Goal: Entertainment & Leisure: Browse casually

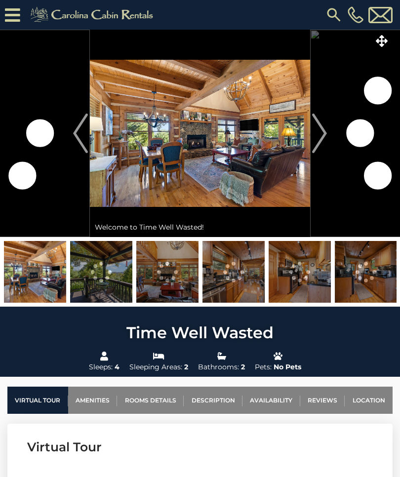
click at [308, 152] on img at bounding box center [200, 133] width 220 height 207
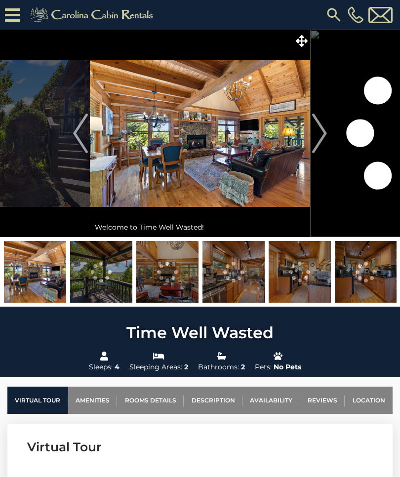
click at [319, 136] on img "Next" at bounding box center [319, 134] width 15 height 40
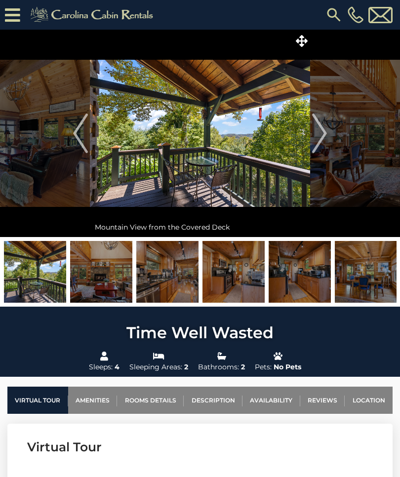
click at [319, 141] on img "Next" at bounding box center [319, 134] width 15 height 40
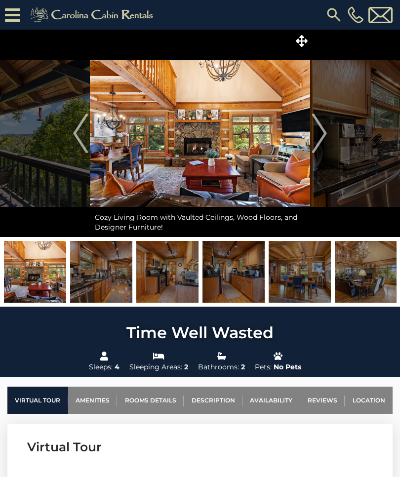
click at [318, 138] on img "Next" at bounding box center [319, 134] width 15 height 40
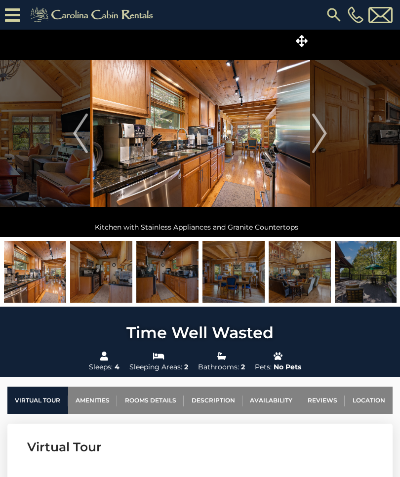
click at [320, 136] on img "Next" at bounding box center [319, 134] width 15 height 40
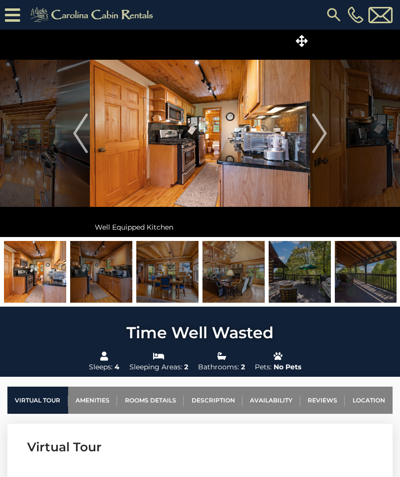
click at [321, 138] on img "Next" at bounding box center [319, 134] width 15 height 40
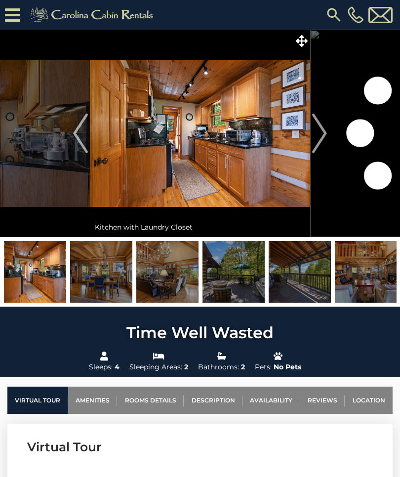
click at [319, 138] on img "Next" at bounding box center [319, 134] width 15 height 40
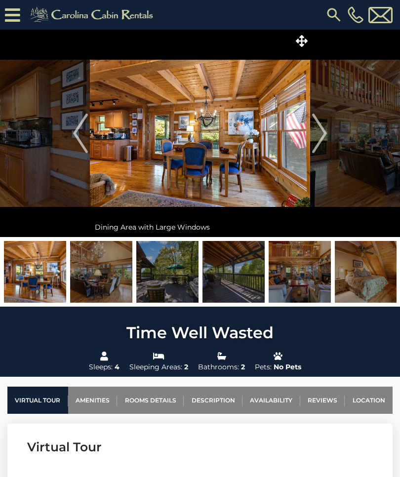
click at [317, 129] on img "Next" at bounding box center [319, 134] width 15 height 40
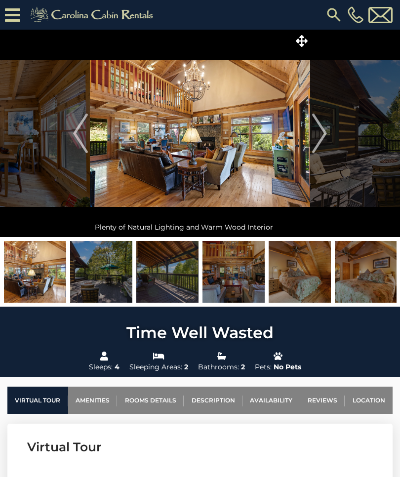
click at [321, 133] on img "Next" at bounding box center [319, 134] width 15 height 40
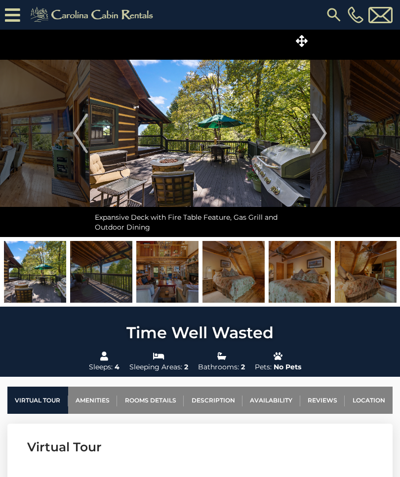
click at [322, 132] on img "Next" at bounding box center [319, 134] width 15 height 40
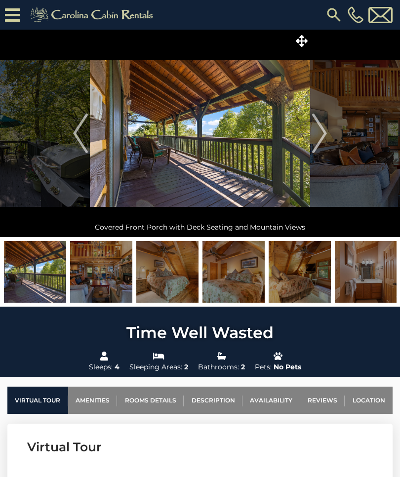
click at [321, 130] on img "Next" at bounding box center [319, 134] width 15 height 40
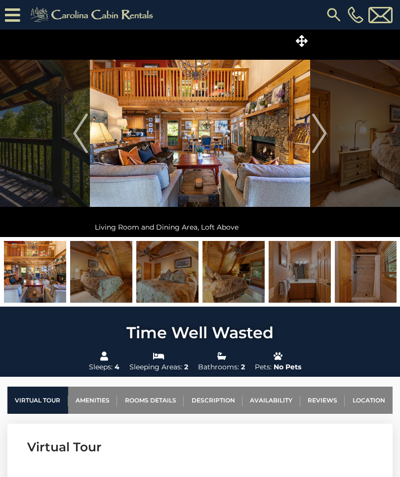
click at [323, 127] on img "Next" at bounding box center [319, 134] width 15 height 40
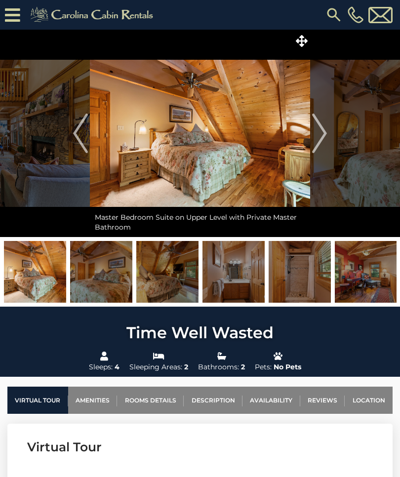
click at [324, 125] on img "Next" at bounding box center [319, 134] width 15 height 40
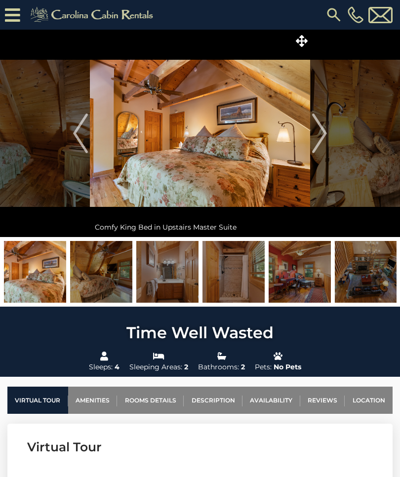
click at [323, 128] on img "Next" at bounding box center [319, 134] width 15 height 40
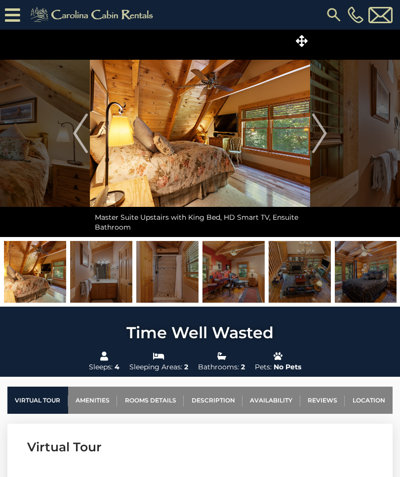
click at [321, 130] on img "Next" at bounding box center [319, 134] width 15 height 40
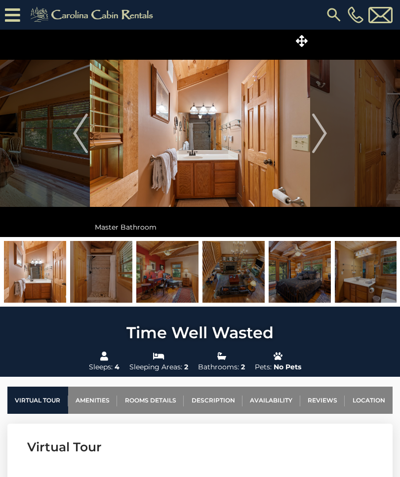
click at [317, 136] on img "Next" at bounding box center [319, 134] width 15 height 40
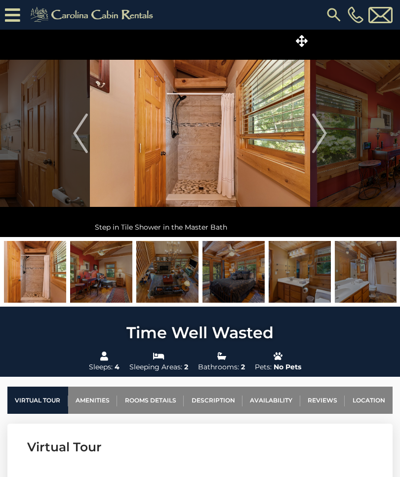
click at [318, 136] on img "Next" at bounding box center [319, 134] width 15 height 40
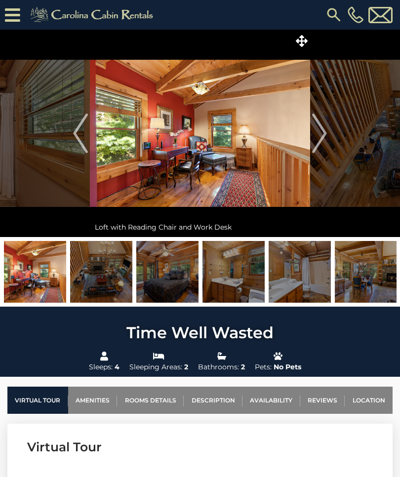
click at [320, 133] on img "Next" at bounding box center [319, 134] width 15 height 40
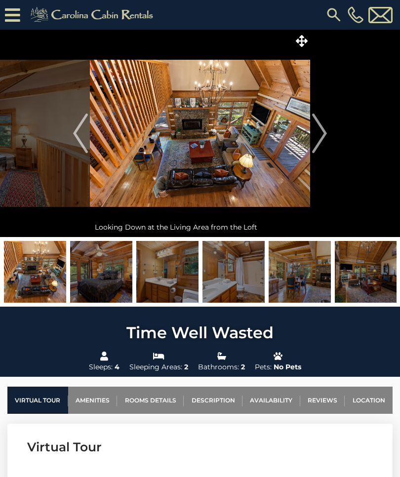
click at [322, 130] on img "Next" at bounding box center [319, 134] width 15 height 40
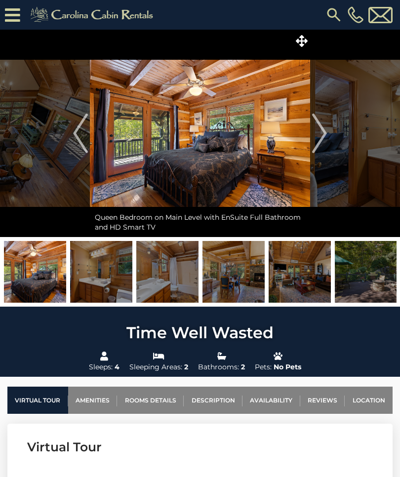
click at [320, 134] on img "Next" at bounding box center [319, 134] width 15 height 40
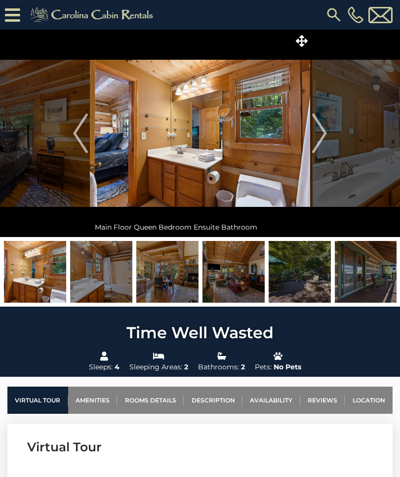
click at [321, 133] on img "Next" at bounding box center [319, 134] width 15 height 40
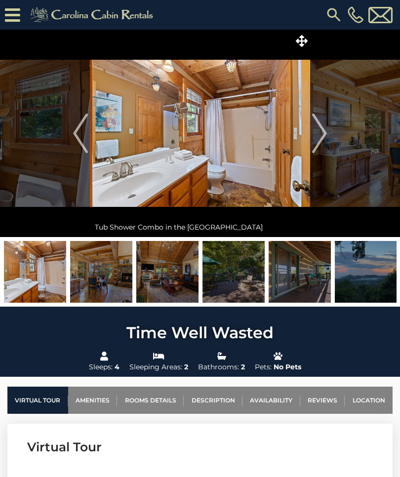
click at [323, 131] on img "Next" at bounding box center [319, 134] width 15 height 40
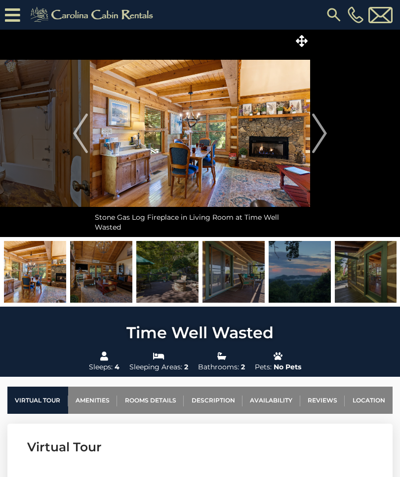
click at [323, 131] on img "Next" at bounding box center [319, 134] width 15 height 40
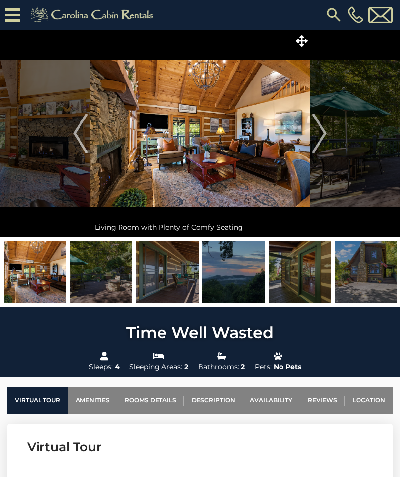
click at [323, 131] on img "Next" at bounding box center [319, 134] width 15 height 40
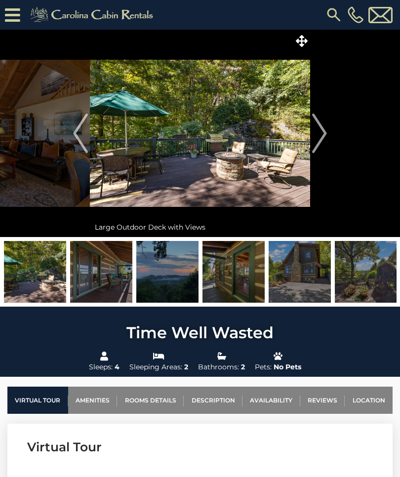
click at [324, 130] on img "Next" at bounding box center [319, 134] width 15 height 40
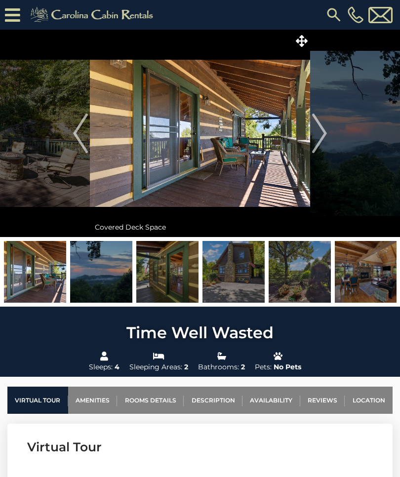
click at [323, 131] on img "Next" at bounding box center [319, 134] width 15 height 40
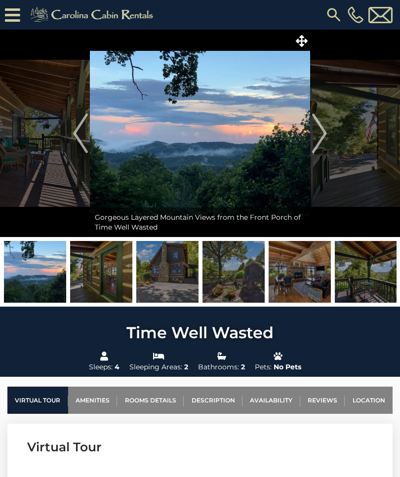
click at [322, 133] on img "Next" at bounding box center [319, 134] width 15 height 40
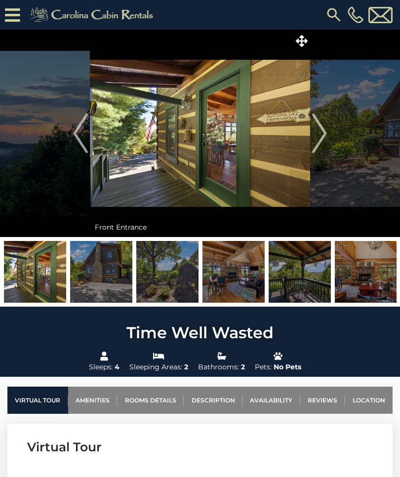
click at [322, 134] on img "Next" at bounding box center [319, 134] width 15 height 40
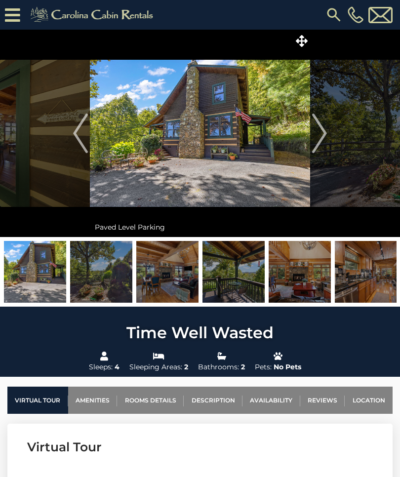
click at [323, 132] on img "Next" at bounding box center [319, 134] width 15 height 40
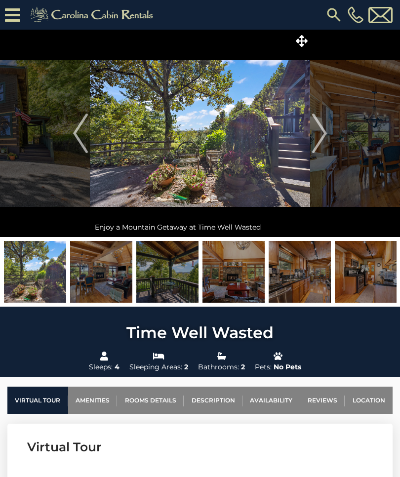
click at [322, 133] on img "Next" at bounding box center [319, 134] width 15 height 40
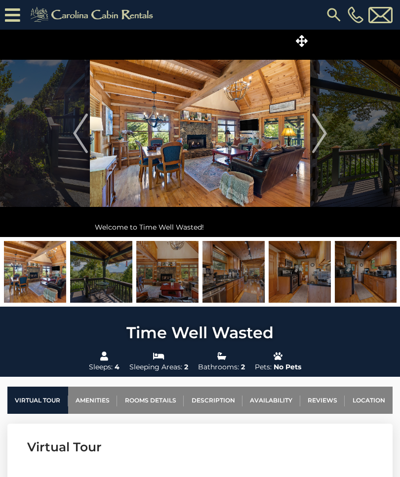
click at [83, 141] on img "Previous" at bounding box center [80, 134] width 15 height 40
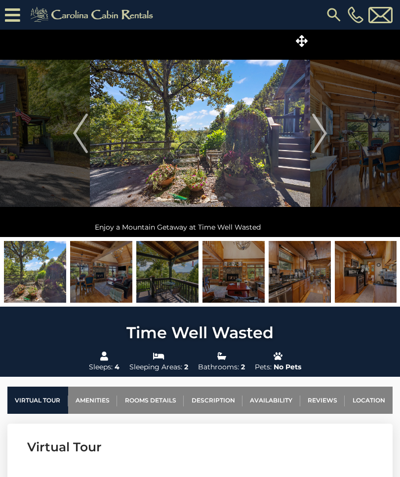
click at [75, 142] on img "Previous" at bounding box center [80, 134] width 15 height 40
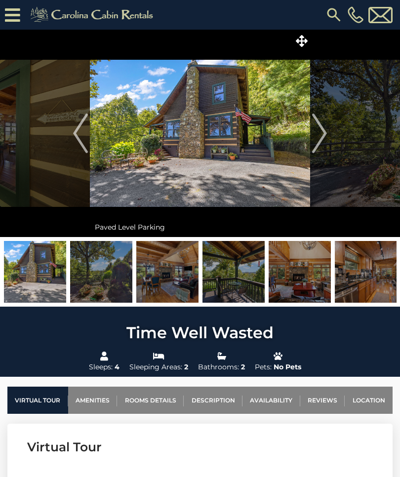
click at [322, 139] on img "Next" at bounding box center [319, 134] width 15 height 40
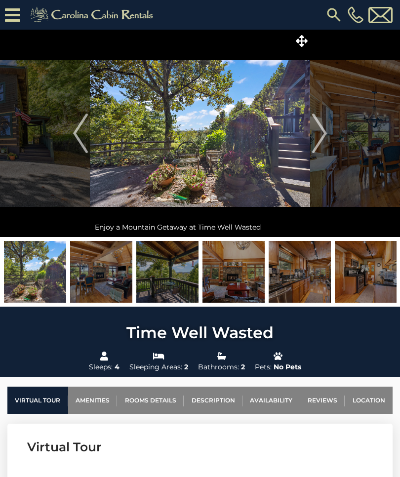
click at [322, 138] on img "Next" at bounding box center [319, 134] width 15 height 40
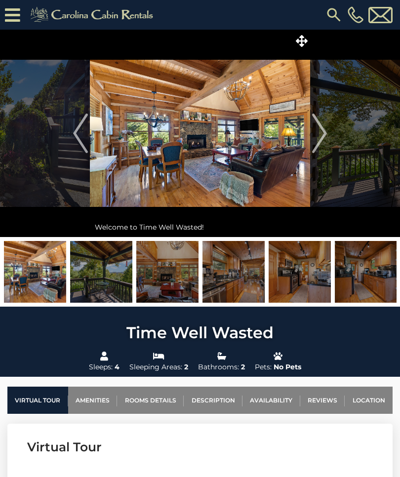
click at [322, 135] on img "Next" at bounding box center [319, 134] width 15 height 40
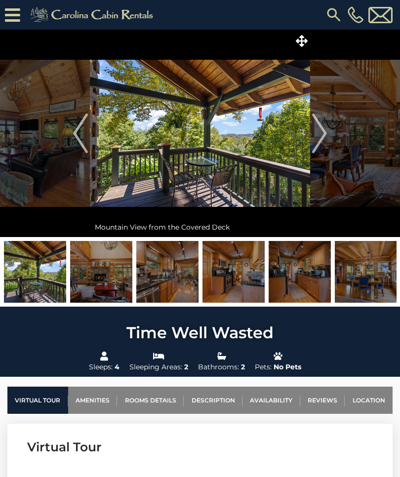
click at [322, 135] on img "Next" at bounding box center [319, 134] width 15 height 40
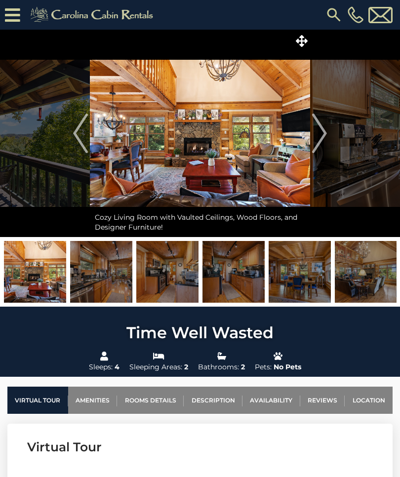
click at [323, 134] on img "Next" at bounding box center [319, 134] width 15 height 40
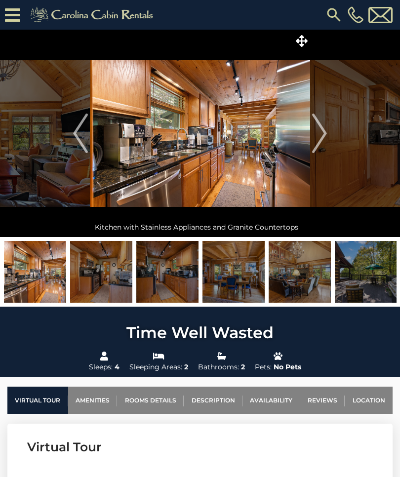
click at [323, 135] on img "Next" at bounding box center [319, 134] width 15 height 40
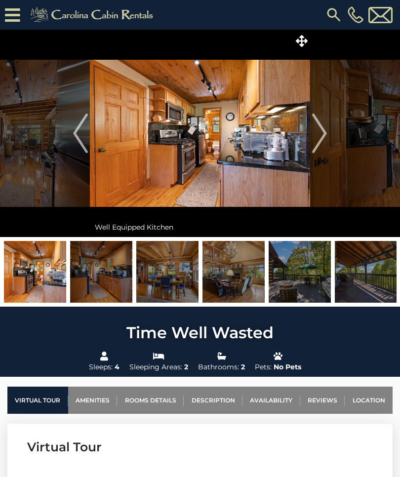
click at [323, 134] on img "Next" at bounding box center [319, 134] width 15 height 40
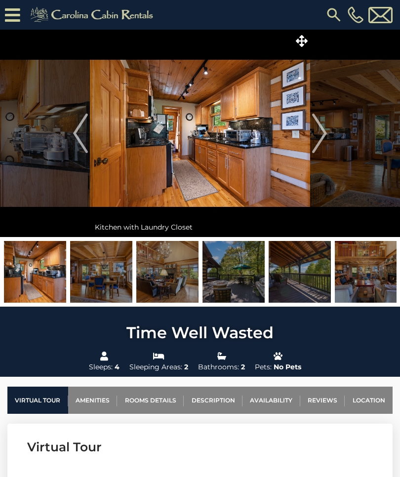
click at [323, 134] on img "Next" at bounding box center [319, 134] width 15 height 40
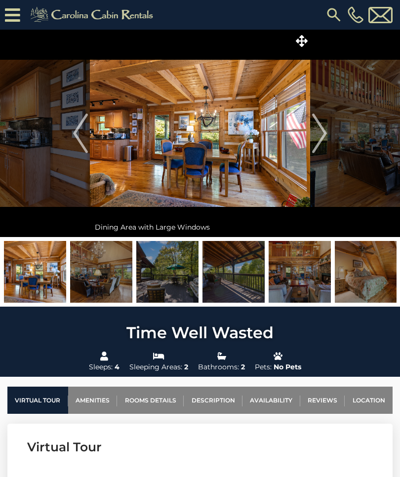
click at [323, 133] on img "Next" at bounding box center [319, 134] width 15 height 40
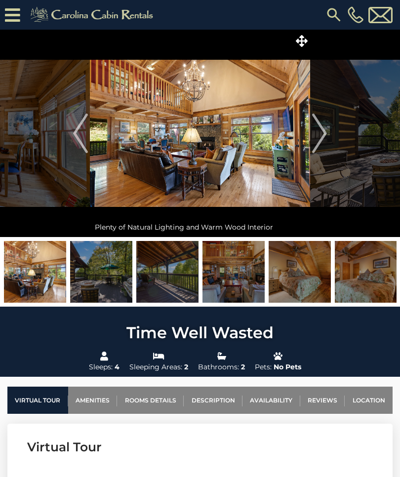
click at [324, 133] on img "Next" at bounding box center [319, 134] width 15 height 40
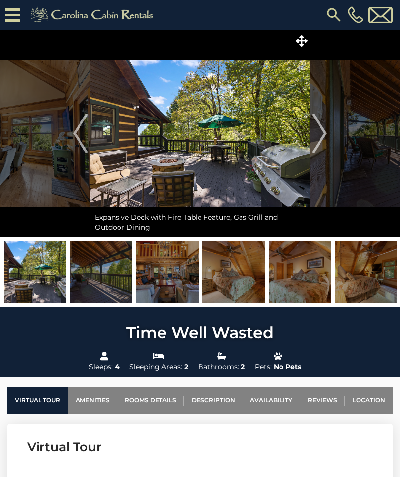
click at [324, 133] on img "Next" at bounding box center [319, 134] width 15 height 40
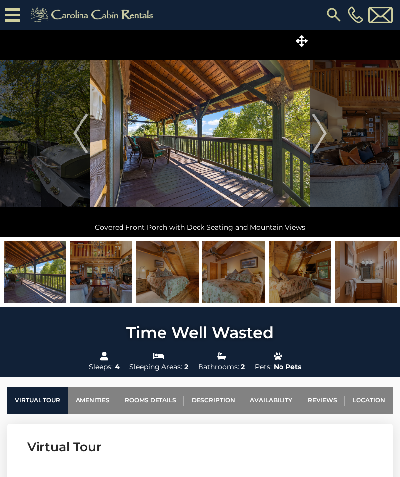
click at [324, 134] on img "Next" at bounding box center [319, 134] width 15 height 40
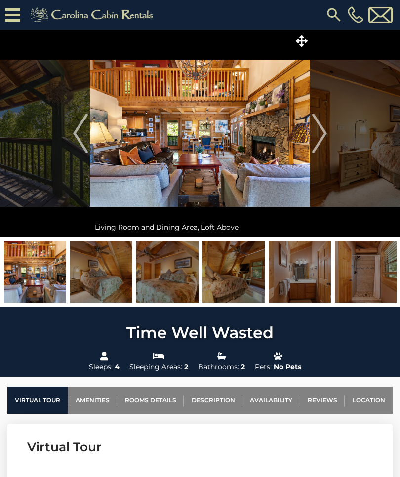
click at [324, 133] on img "Next" at bounding box center [319, 134] width 15 height 40
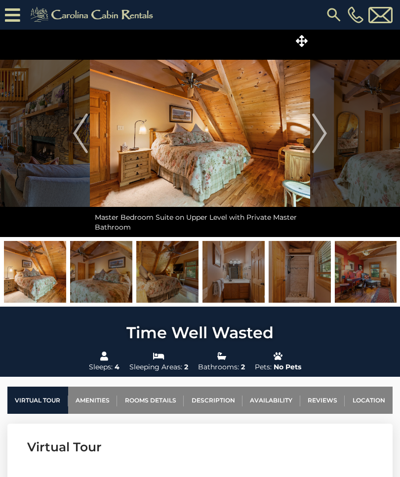
click at [324, 134] on img "Next" at bounding box center [319, 134] width 15 height 40
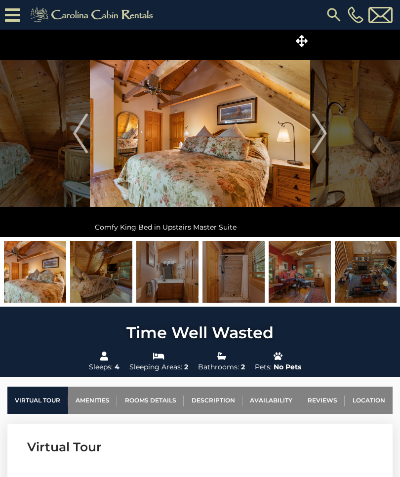
click at [323, 133] on img "Next" at bounding box center [319, 134] width 15 height 40
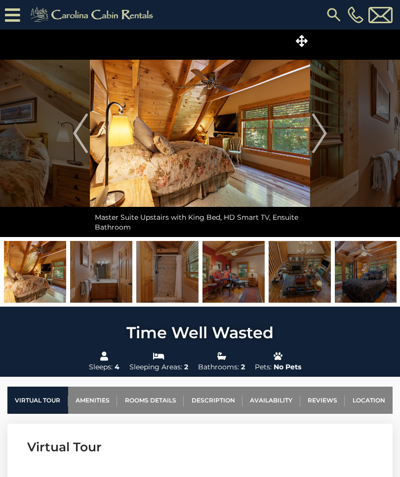
click at [321, 135] on img "Next" at bounding box center [319, 134] width 15 height 40
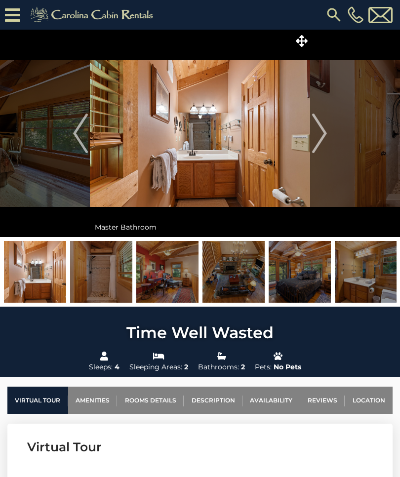
click at [321, 135] on img "Next" at bounding box center [319, 134] width 15 height 40
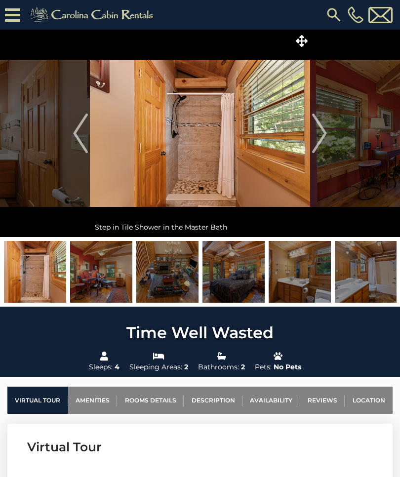
click at [321, 134] on img "Next" at bounding box center [319, 134] width 15 height 40
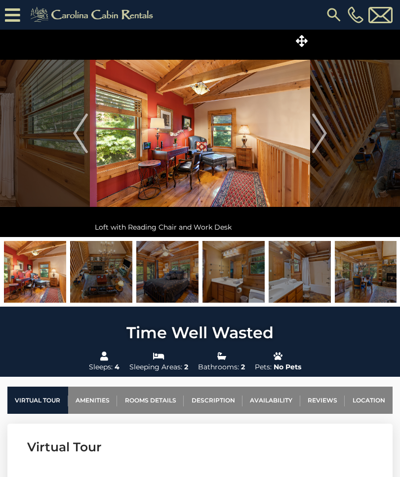
click at [322, 134] on img "Next" at bounding box center [319, 134] width 15 height 40
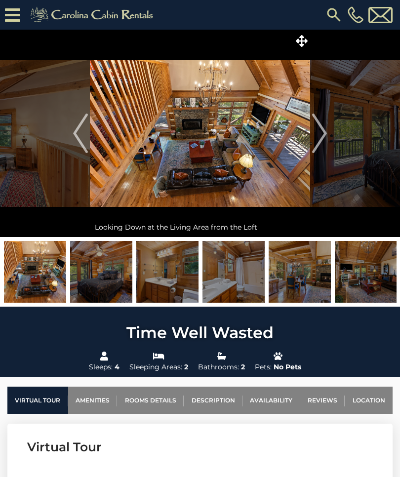
click at [322, 134] on img "Next" at bounding box center [319, 134] width 15 height 40
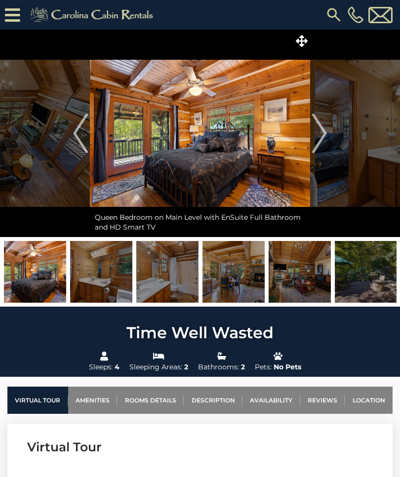
click at [322, 133] on img "Next" at bounding box center [319, 134] width 15 height 40
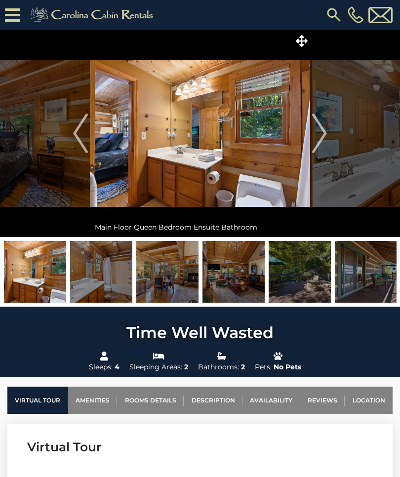
click at [319, 133] on img "Next" at bounding box center [319, 134] width 15 height 40
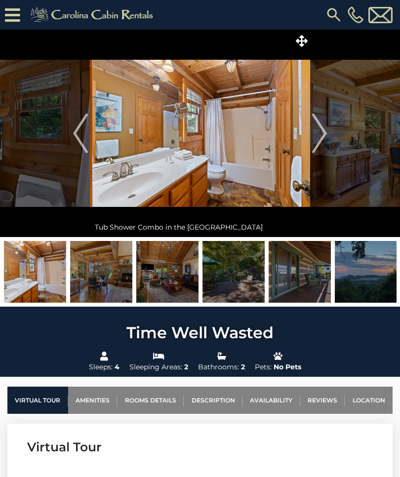
click at [80, 144] on img "Previous" at bounding box center [80, 134] width 15 height 40
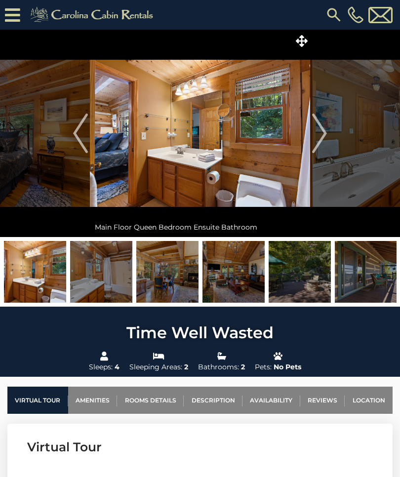
click at [323, 124] on img "Next" at bounding box center [319, 134] width 15 height 40
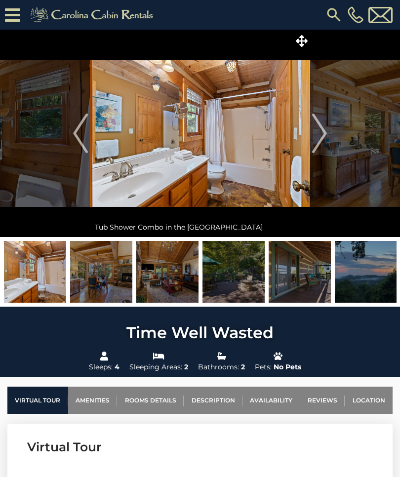
click at [327, 122] on img "Next" at bounding box center [319, 134] width 15 height 40
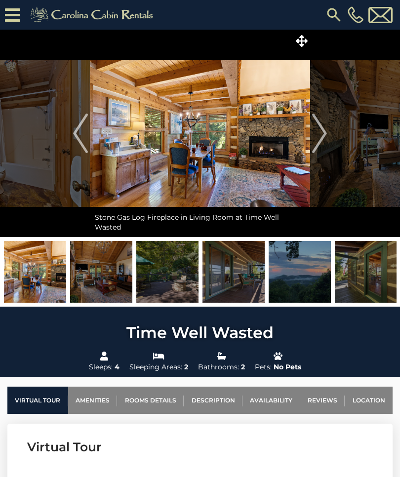
click at [321, 120] on img "Next" at bounding box center [319, 134] width 15 height 40
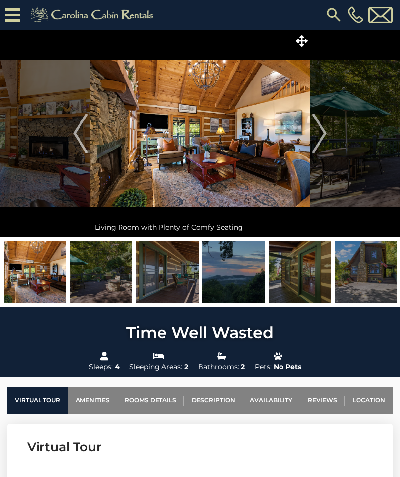
click at [326, 117] on img "Next" at bounding box center [319, 134] width 15 height 40
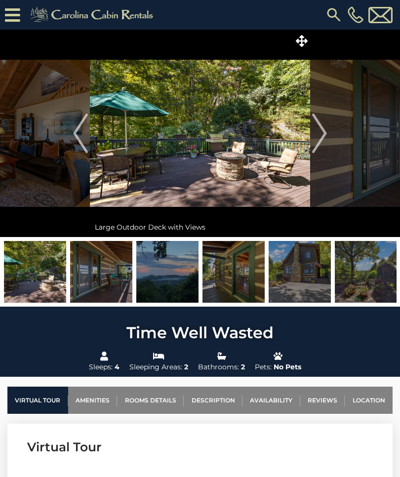
click at [322, 121] on img "Next" at bounding box center [319, 134] width 15 height 40
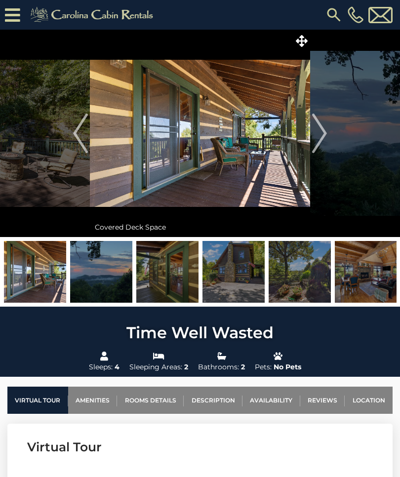
click at [324, 124] on img "Next" at bounding box center [319, 134] width 15 height 40
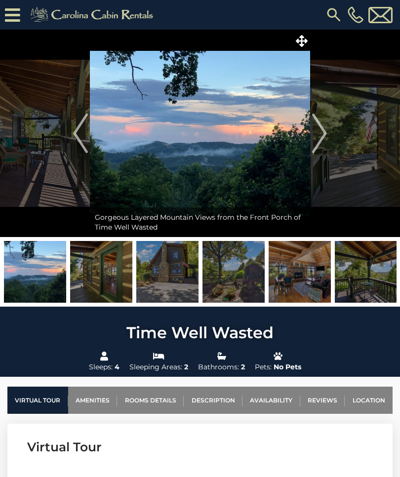
click at [323, 125] on img "Next" at bounding box center [319, 134] width 15 height 40
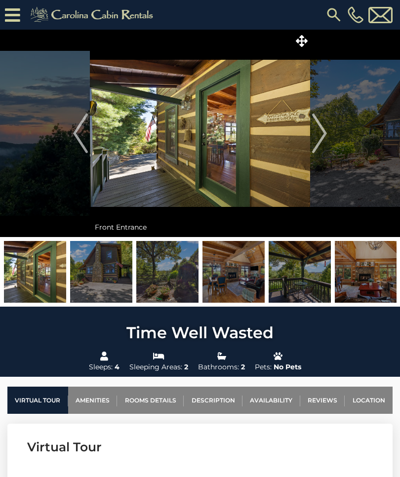
click at [323, 128] on img "Next" at bounding box center [319, 134] width 15 height 40
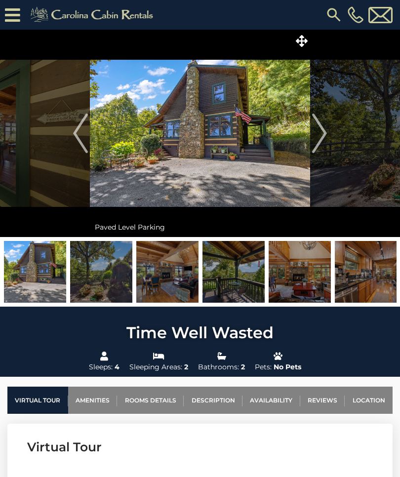
click at [326, 124] on img "Next" at bounding box center [319, 134] width 15 height 40
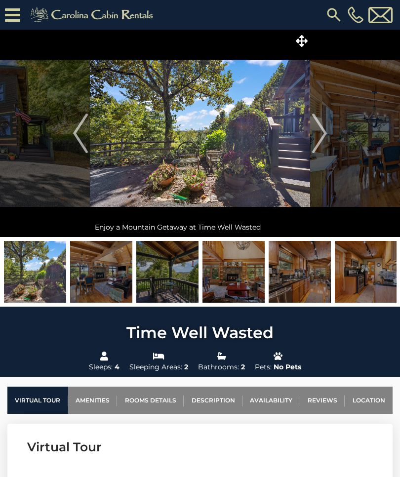
click at [326, 124] on img "Next" at bounding box center [319, 134] width 15 height 40
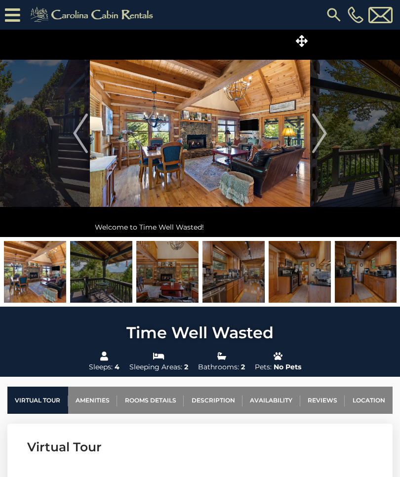
click at [321, 128] on img "Next" at bounding box center [319, 134] width 15 height 40
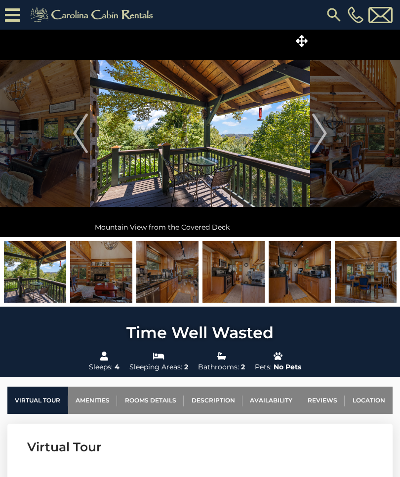
click at [324, 126] on img "Next" at bounding box center [319, 134] width 15 height 40
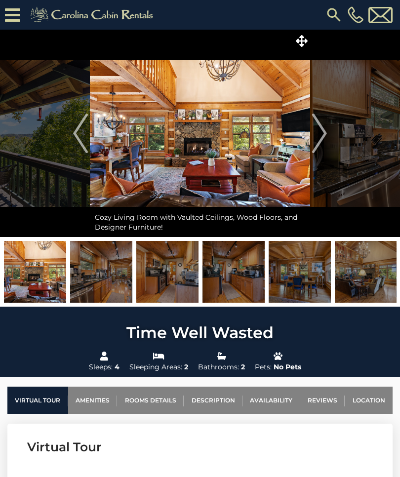
click at [321, 127] on img "Next" at bounding box center [319, 134] width 15 height 40
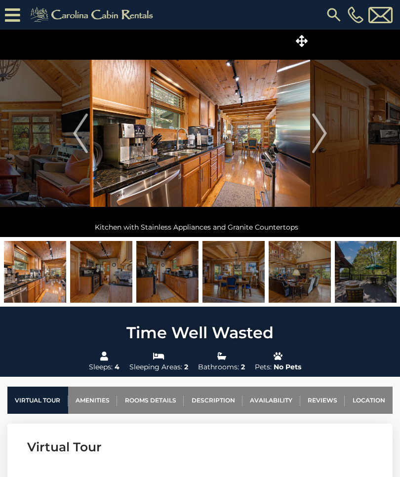
click at [323, 126] on img "Next" at bounding box center [319, 134] width 15 height 40
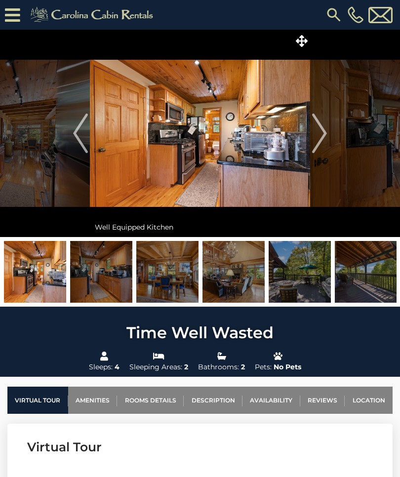
click at [326, 122] on img "Next" at bounding box center [319, 134] width 15 height 40
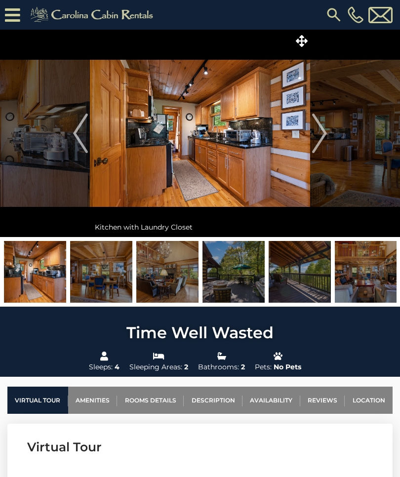
click at [318, 127] on img "Next" at bounding box center [319, 134] width 15 height 40
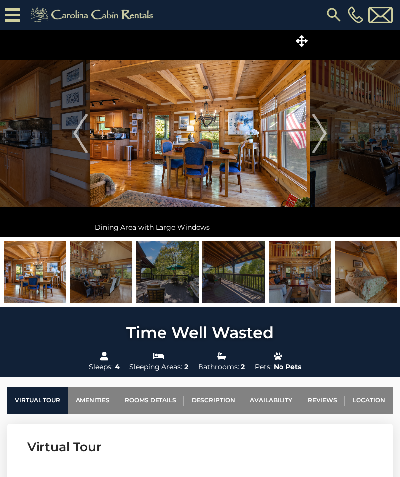
click at [323, 124] on img "Next" at bounding box center [319, 134] width 15 height 40
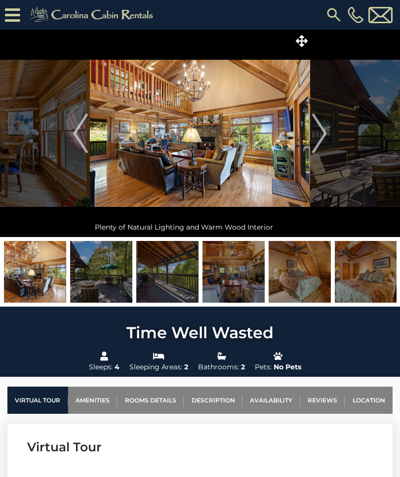
click at [319, 125] on img "Next" at bounding box center [319, 134] width 15 height 40
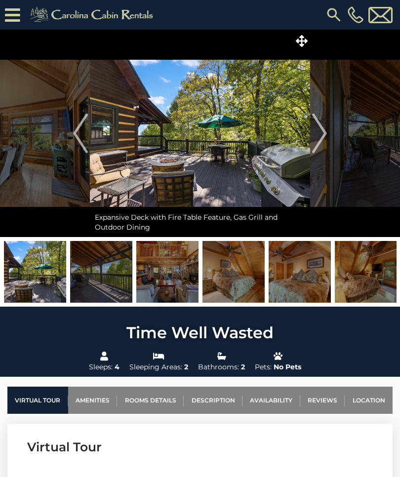
click at [323, 125] on img "Next" at bounding box center [319, 134] width 15 height 40
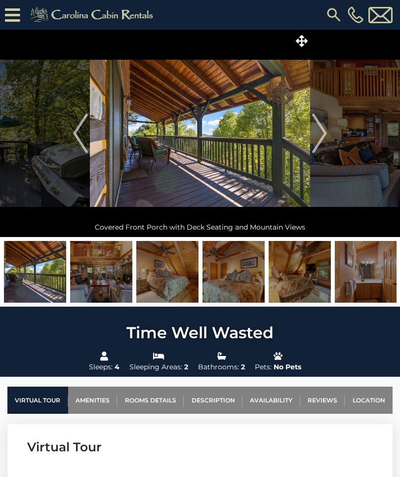
click at [74, 140] on img "Previous" at bounding box center [80, 134] width 15 height 40
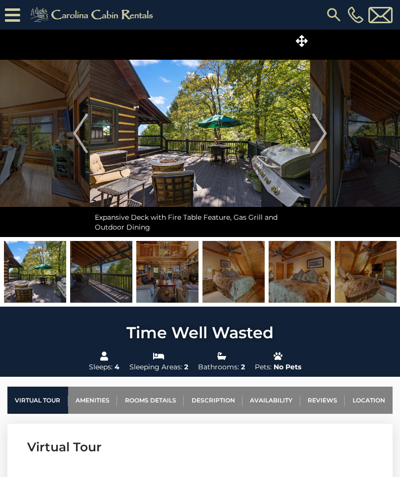
click at [80, 145] on img "Previous" at bounding box center [80, 134] width 15 height 40
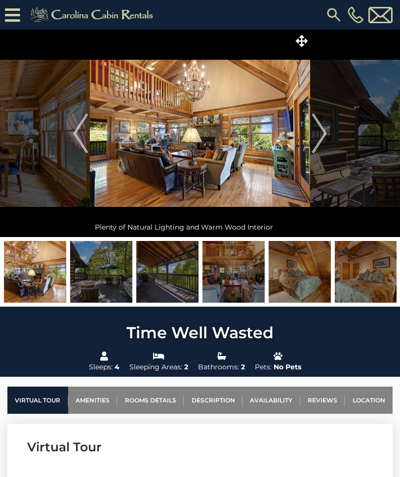
click at [81, 144] on img "Previous" at bounding box center [80, 134] width 15 height 40
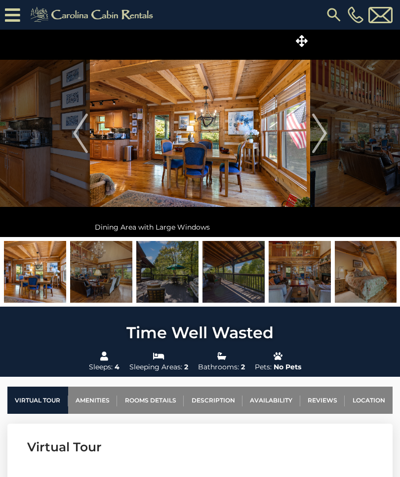
click at [76, 141] on img "Previous" at bounding box center [80, 134] width 15 height 40
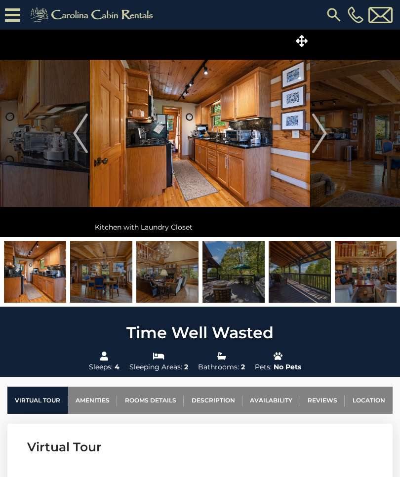
click at [255, 151] on img at bounding box center [200, 133] width 220 height 207
click at [176, 137] on img at bounding box center [200, 133] width 220 height 207
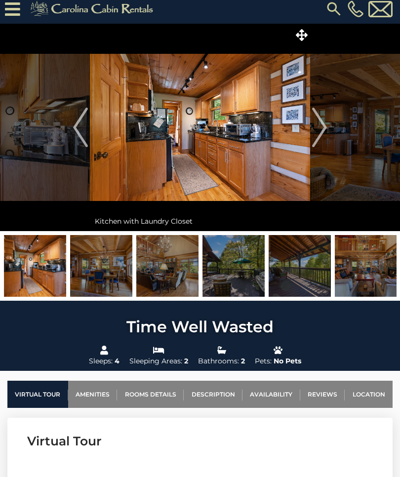
click at [321, 130] on img "Next" at bounding box center [319, 128] width 15 height 40
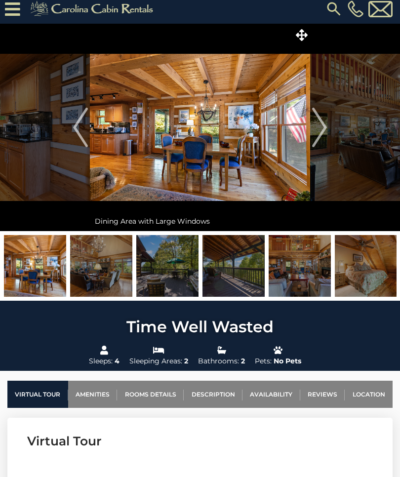
scroll to position [6, 0]
click at [319, 132] on img "Next" at bounding box center [319, 128] width 15 height 40
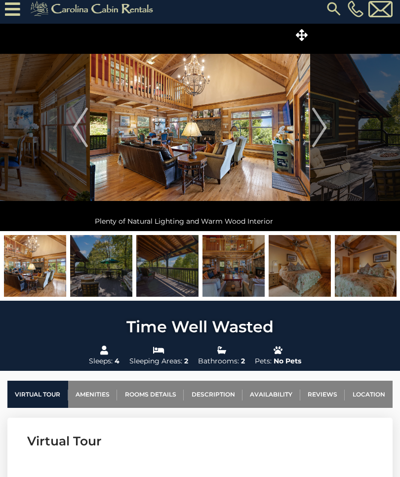
click at [79, 114] on img "Previous" at bounding box center [80, 128] width 15 height 40
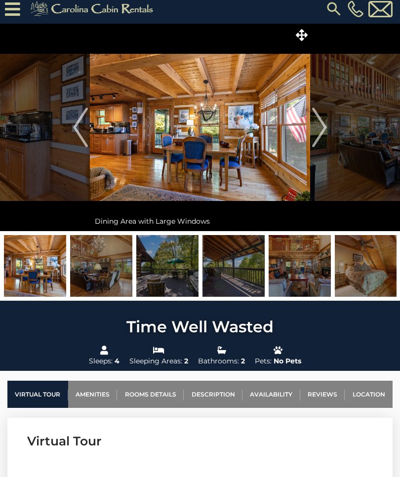
click at [72, 113] on button "Previous" at bounding box center [80, 127] width 19 height 207
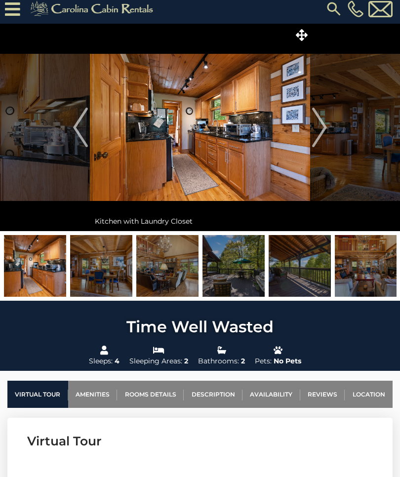
scroll to position [5, 0]
